Goal: Check status

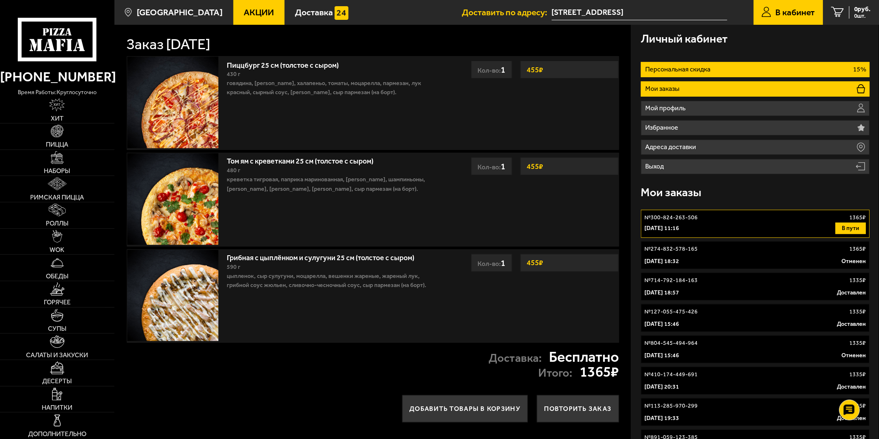
click at [743, 72] on li "Персональная скидка 15%" at bounding box center [755, 69] width 229 height 15
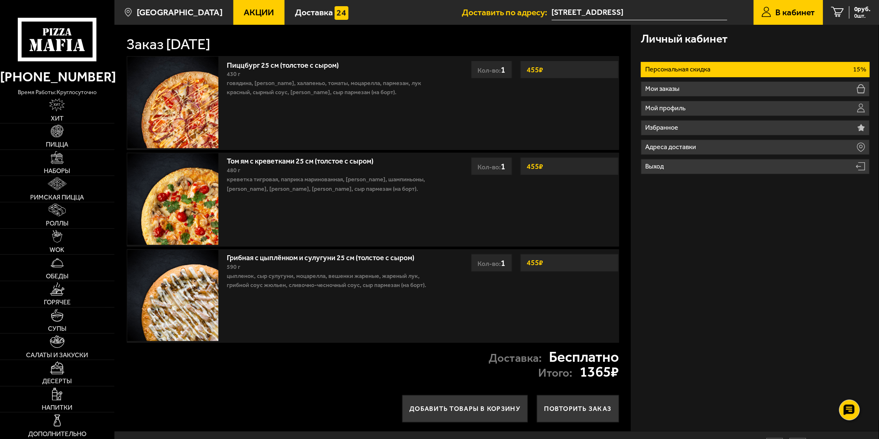
click at [743, 72] on li "Персональная скидка 15%" at bounding box center [755, 69] width 229 height 15
click at [849, 401] on div at bounding box center [849, 409] width 23 height 23
click at [846, 385] on use at bounding box center [849, 385] width 12 height 12
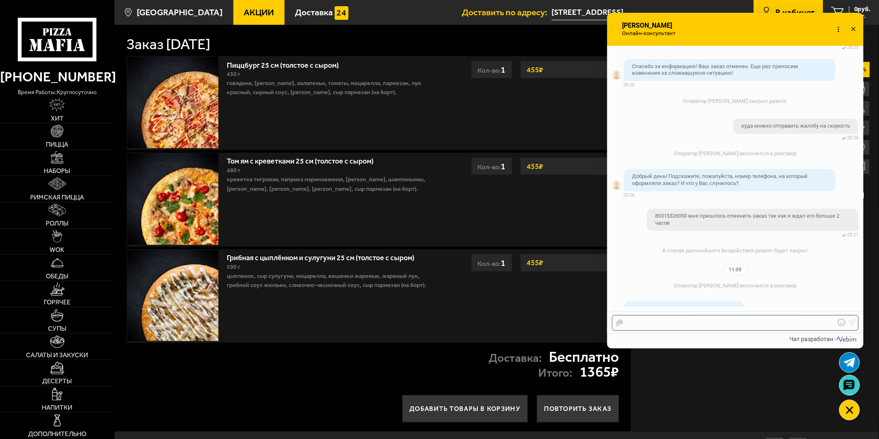
scroll to position [696, 0]
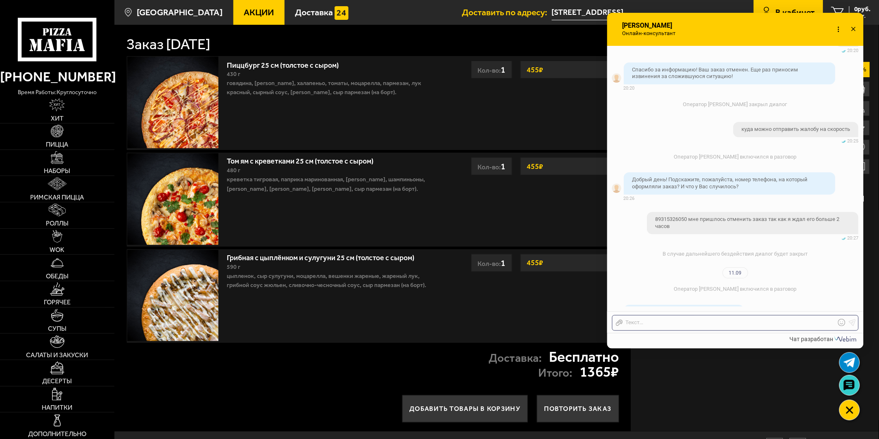
click at [836, 24] on icon at bounding box center [838, 29] width 12 height 12
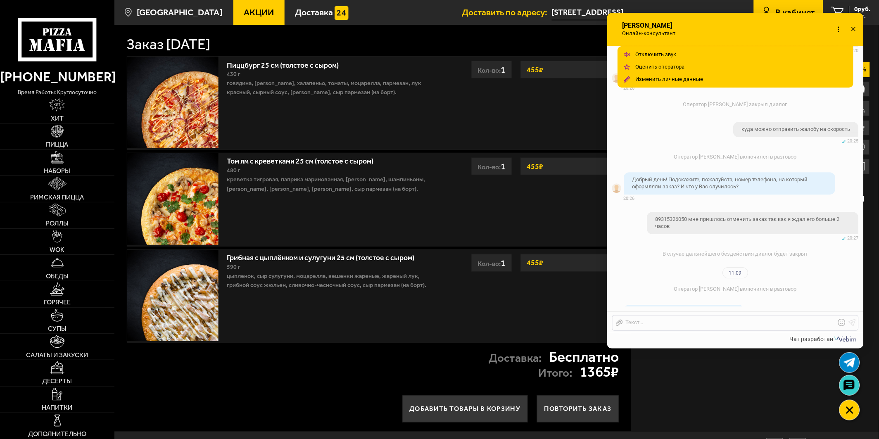
click at [856, 29] on icon at bounding box center [853, 29] width 12 height 12
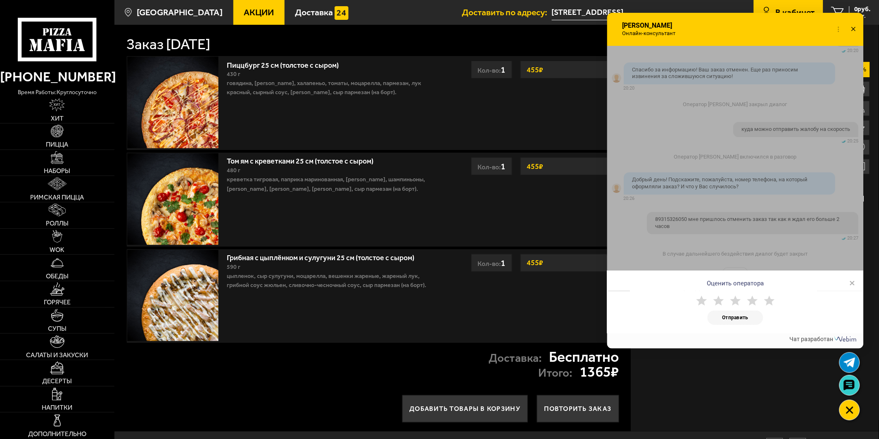
click at [854, 29] on icon at bounding box center [853, 29] width 12 height 12
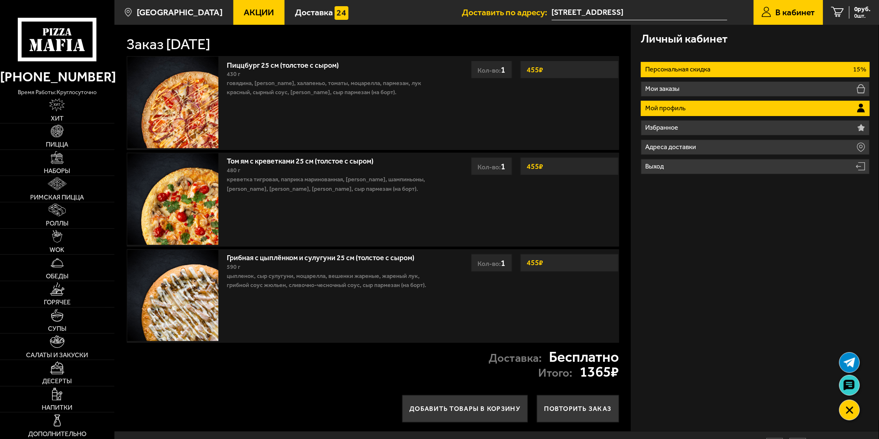
click at [806, 113] on li "Мой профиль" at bounding box center [755, 108] width 229 height 15
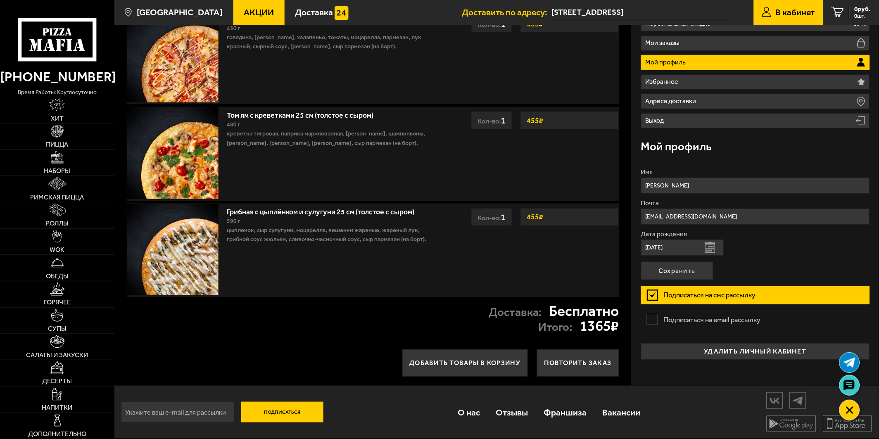
scroll to position [47, 0]
drag, startPoint x: 552, startPoint y: 306, endPoint x: 550, endPoint y: 290, distance: 16.6
click at [550, 290] on div "Заказ [DATE] Пиццбург 25 см (толстое с сыром) 430 г говядина, бекон жареный, ха…" at bounding box center [372, 182] width 517 height 407
click at [546, 304] on div "Доставка: Бесплатно" at bounding box center [554, 311] width 130 height 14
drag, startPoint x: 490, startPoint y: 308, endPoint x: 619, endPoint y: 321, distance: 130.3
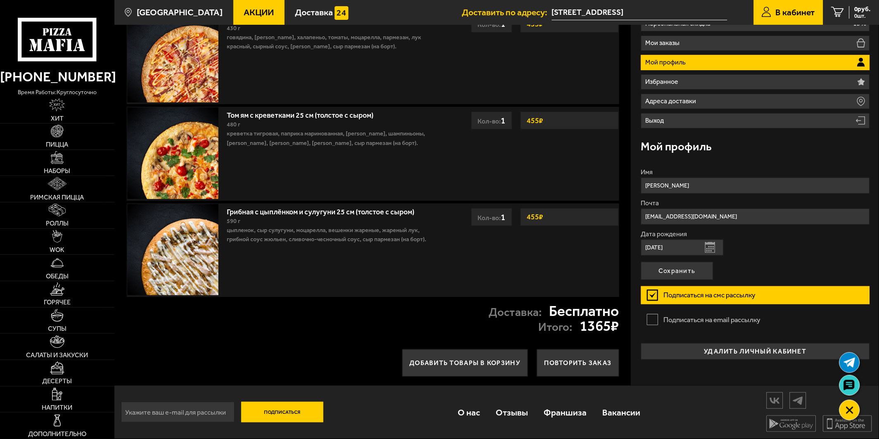
click at [619, 321] on div "Доставка: Бесплатно Итого: 1365 ₽" at bounding box center [372, 318] width 517 height 43
drag, startPoint x: 619, startPoint y: 323, endPoint x: 485, endPoint y: 311, distance: 135.2
click at [485, 311] on div "Доставка: Бесплатно Итого: 1365 ₽" at bounding box center [372, 318] width 517 height 43
click at [486, 312] on div "Доставка: Бесплатно Итого: 1365 ₽" at bounding box center [372, 318] width 517 height 43
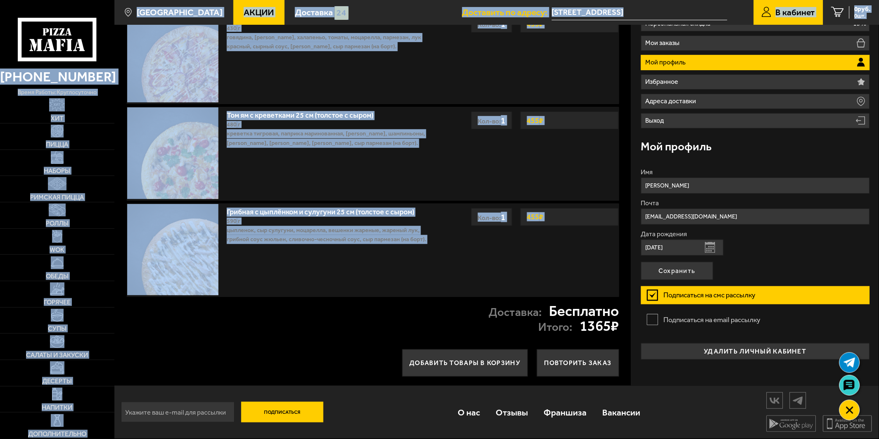
scroll to position [0, 0]
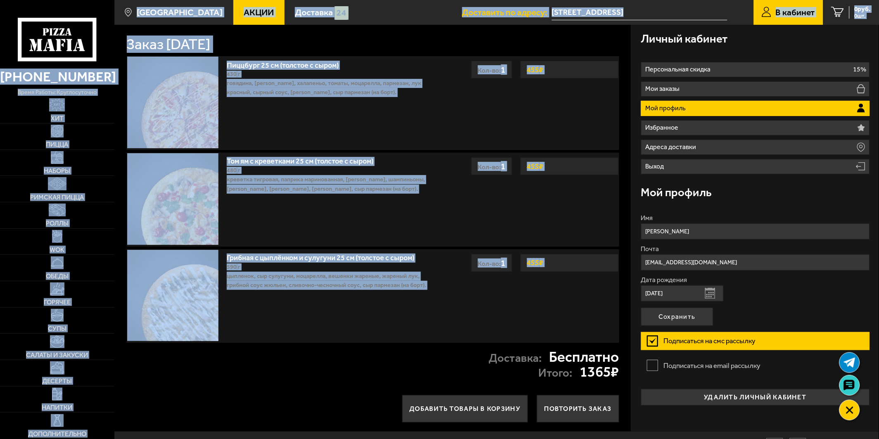
drag, startPoint x: 491, startPoint y: 310, endPoint x: 44, endPoint y: -56, distance: 578.1
click at [44, 0] on html "[PHONE_NUMBER] время работы: круглосуточно [PERSON_NAME] Наборы Римская пицца Р…" at bounding box center [439, 242] width 879 height 485
click at [282, 370] on div "Доставка: Бесплатно Итого: 1365 ₽" at bounding box center [372, 364] width 517 height 43
